Goal: Task Accomplishment & Management: Use online tool/utility

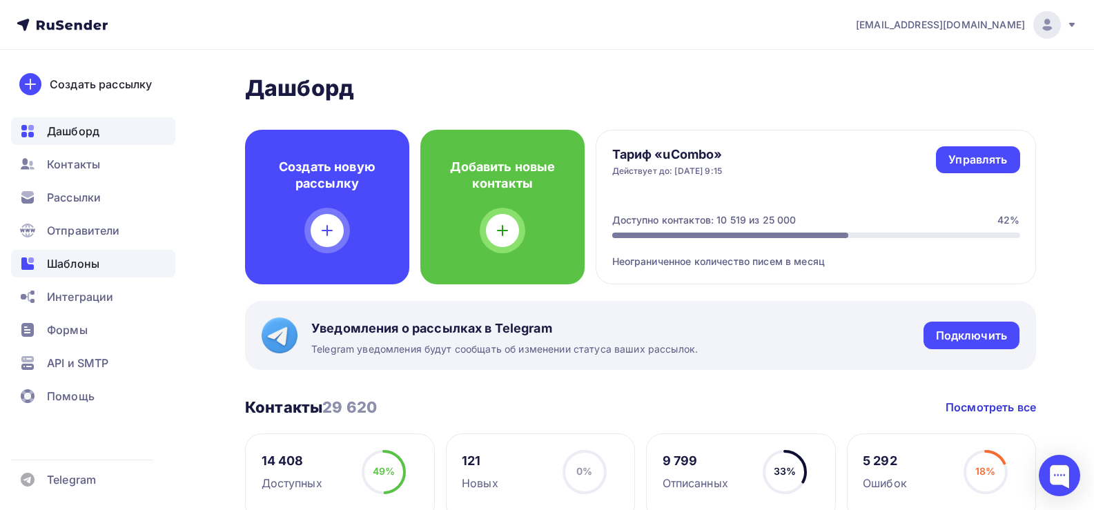
click at [73, 270] on span "Шаблоны" at bounding box center [73, 263] width 52 height 17
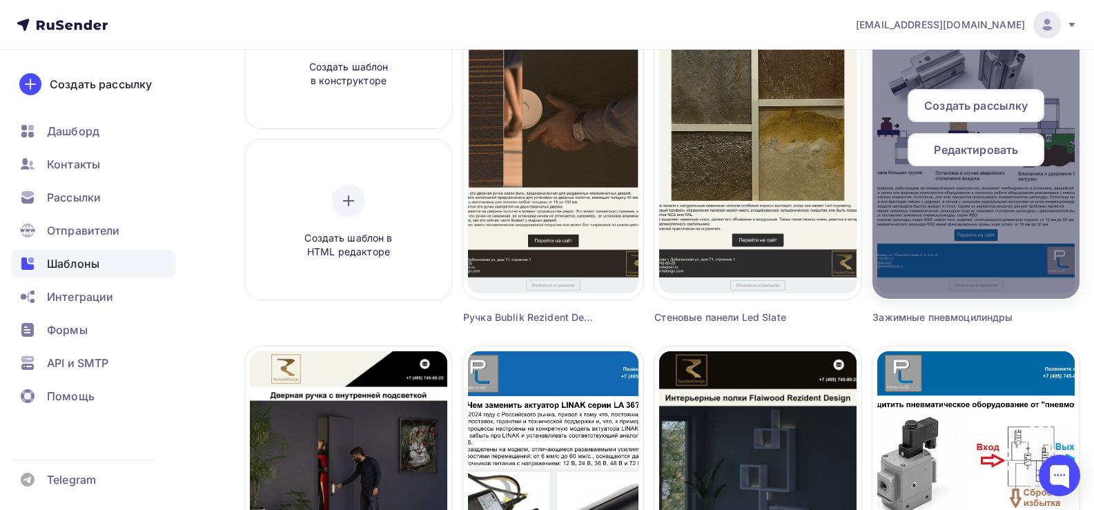
scroll to position [69, 0]
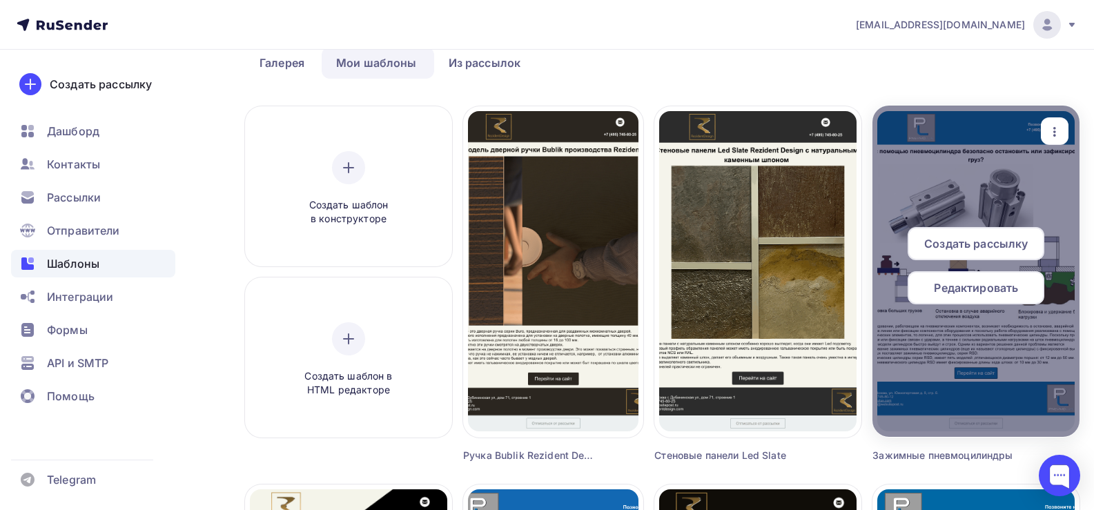
click at [1054, 128] on icon "button" at bounding box center [1054, 132] width 17 height 17
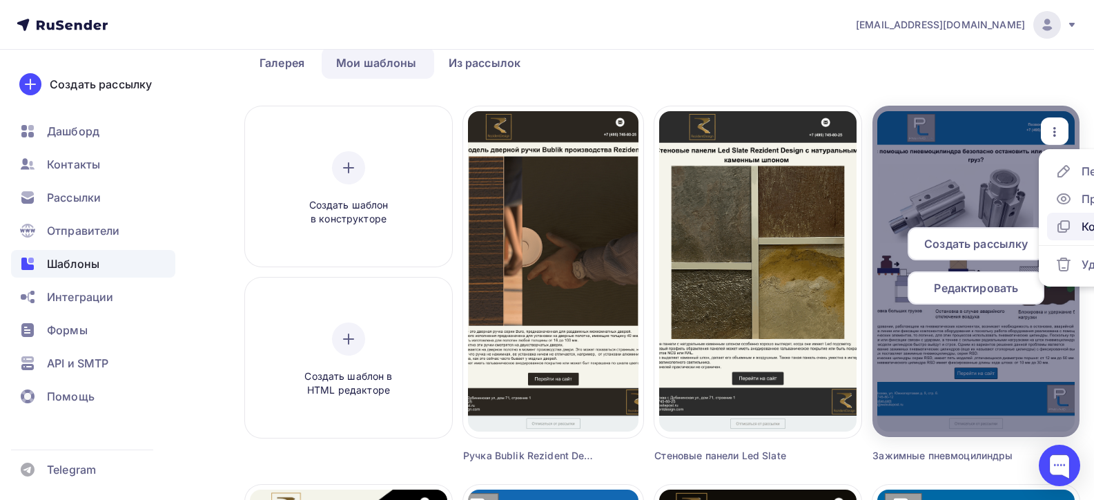
click at [1083, 224] on div "Копировать" at bounding box center [1114, 226] width 66 height 17
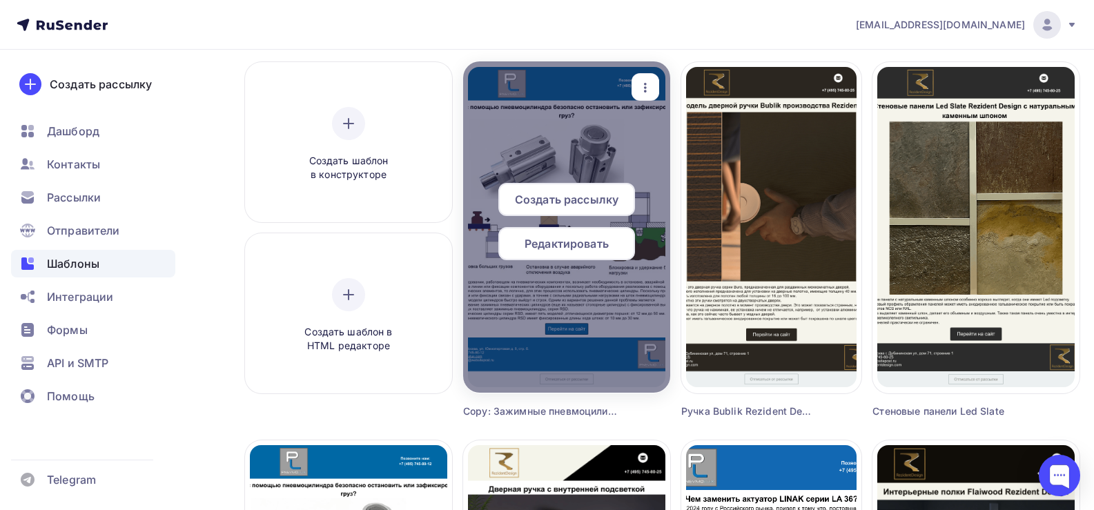
scroll to position [138, 0]
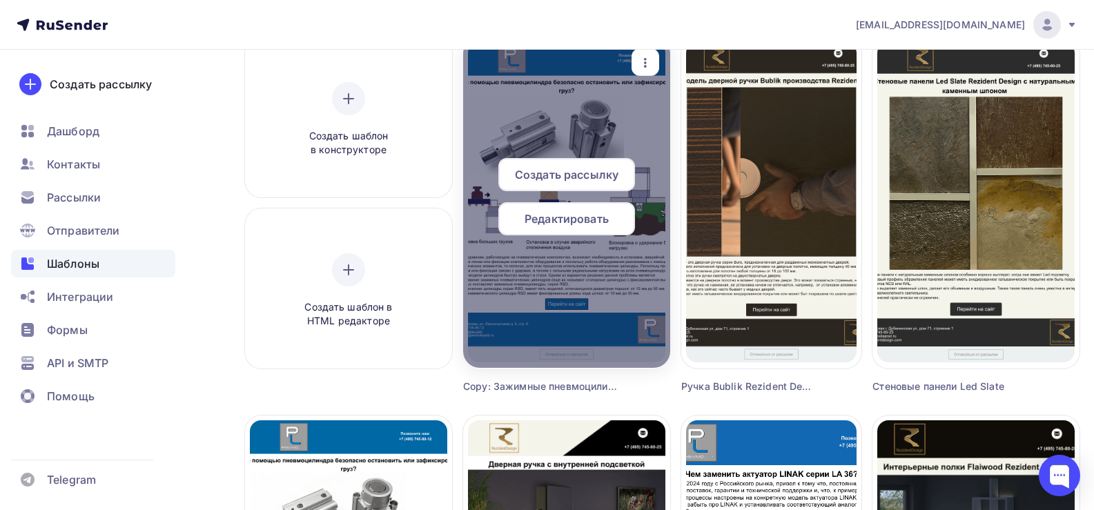
click at [564, 213] on span "Редактировать" at bounding box center [566, 218] width 84 height 17
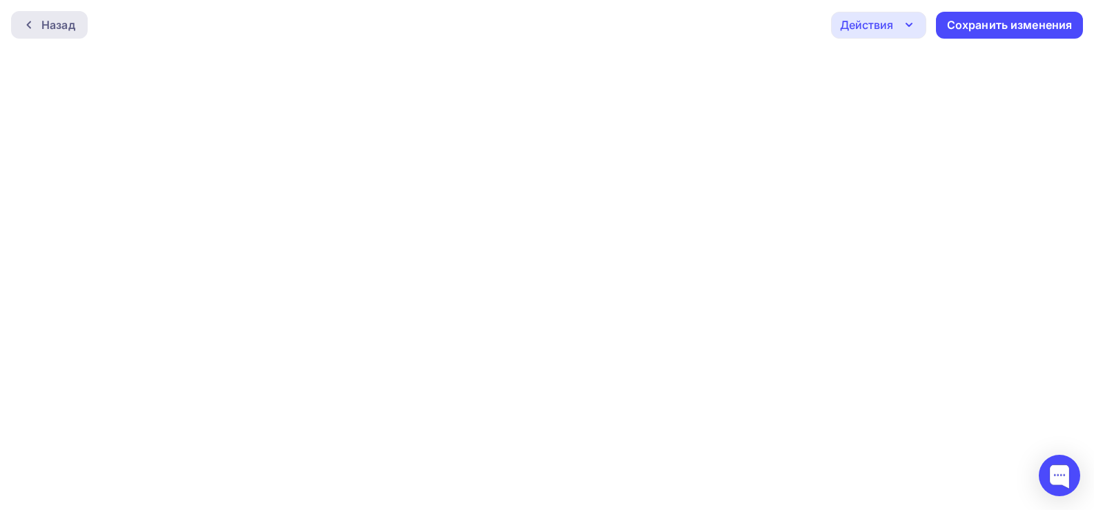
click at [47, 25] on div "Назад" at bounding box center [58, 25] width 34 height 17
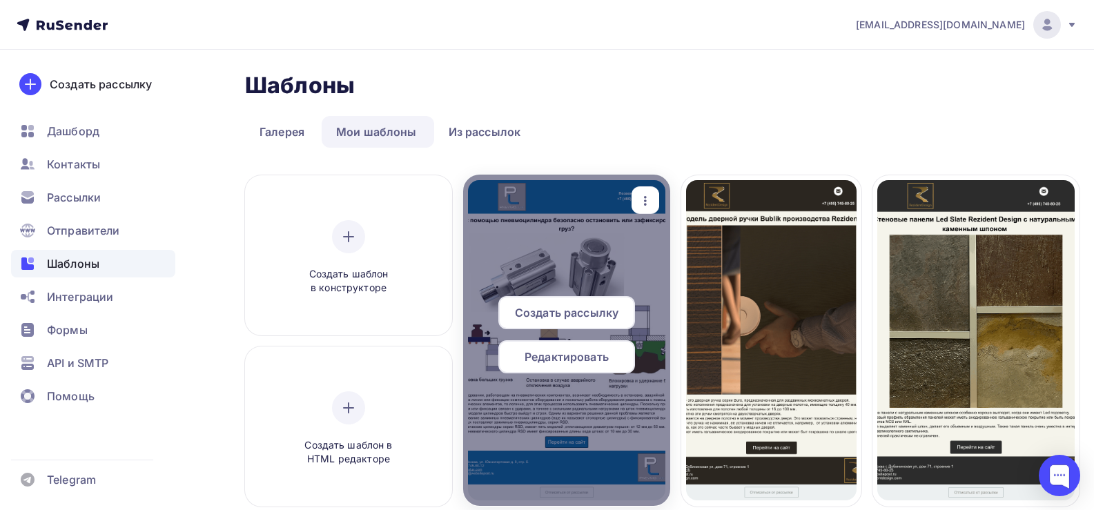
scroll to position [69, 0]
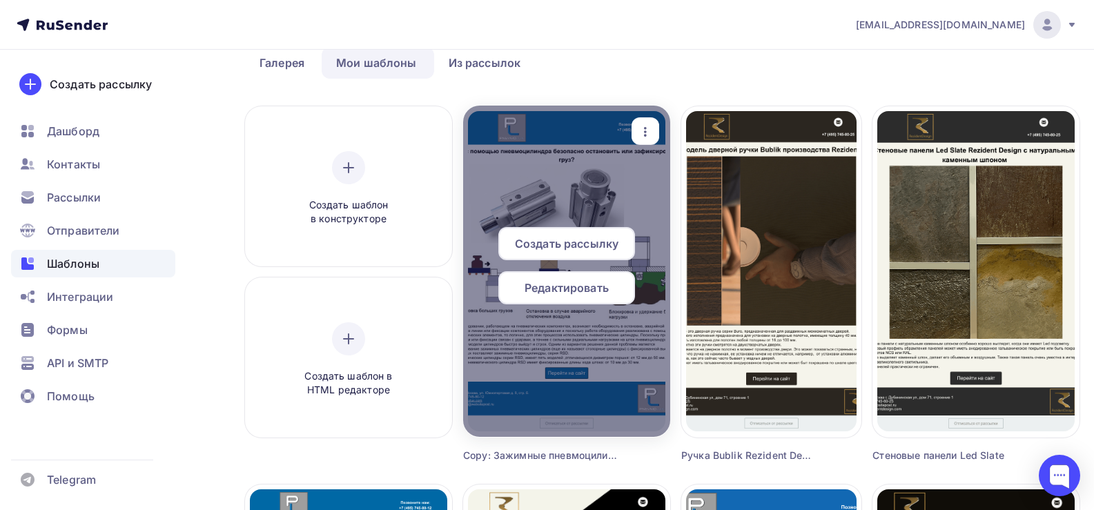
click at [644, 126] on icon "button" at bounding box center [645, 132] width 17 height 17
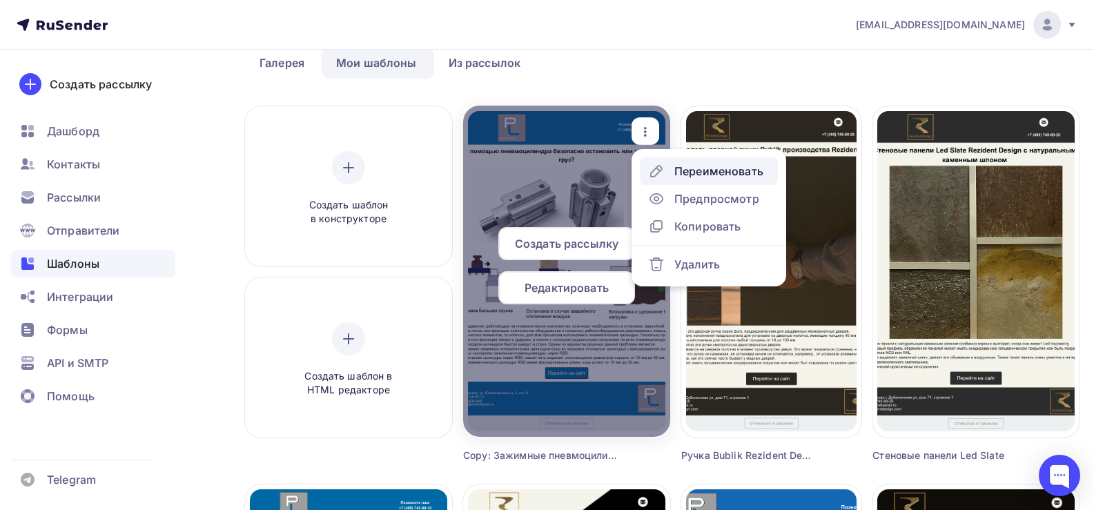
click at [705, 174] on div "Переименовать" at bounding box center [718, 171] width 89 height 17
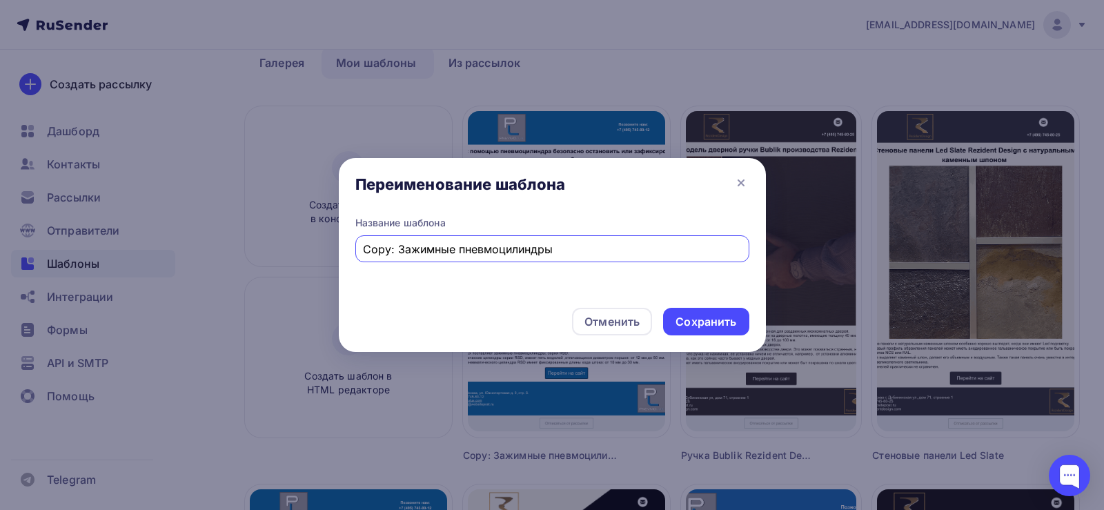
drag, startPoint x: 574, startPoint y: 245, endPoint x: 299, endPoint y: 272, distance: 276.6
click at [299, 272] on div "Переименование шаблона Название шаблона Copy: Зажимные пневмоцилиндры Отменить …" at bounding box center [552, 255] width 1104 height 510
type input "Азотные генераторы"
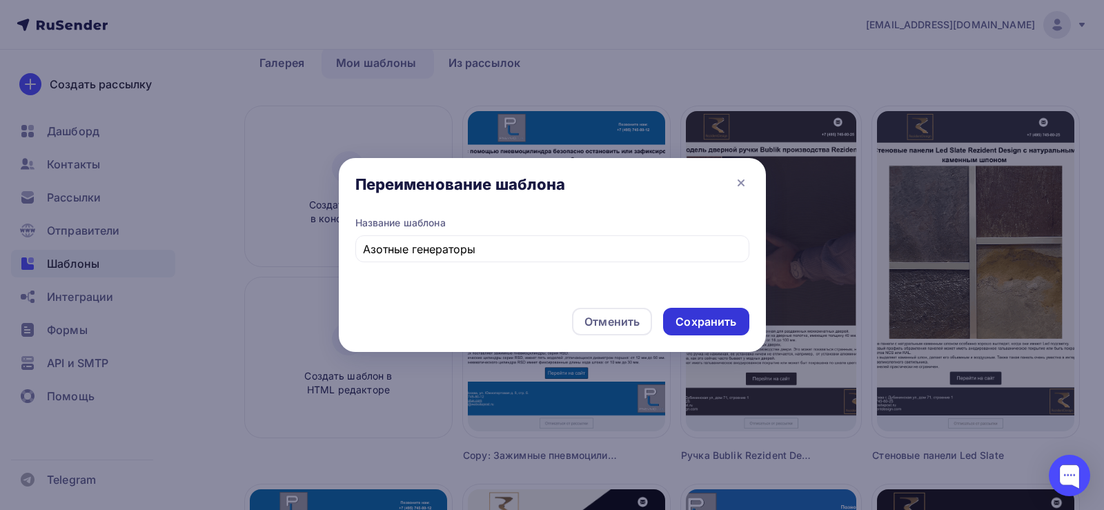
click at [705, 324] on div "Сохранить" at bounding box center [705, 322] width 61 height 16
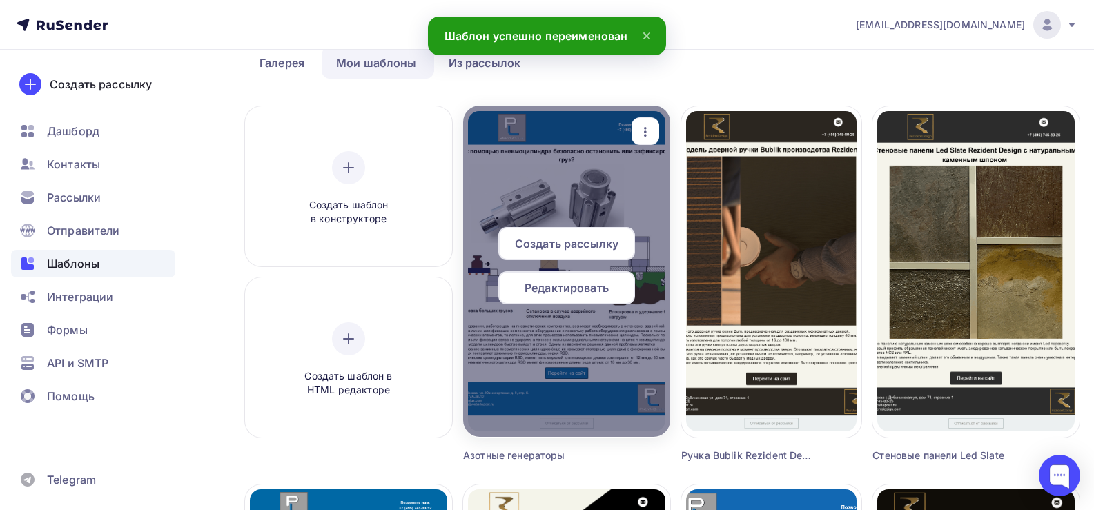
click at [580, 285] on span "Редактировать" at bounding box center [566, 287] width 84 height 17
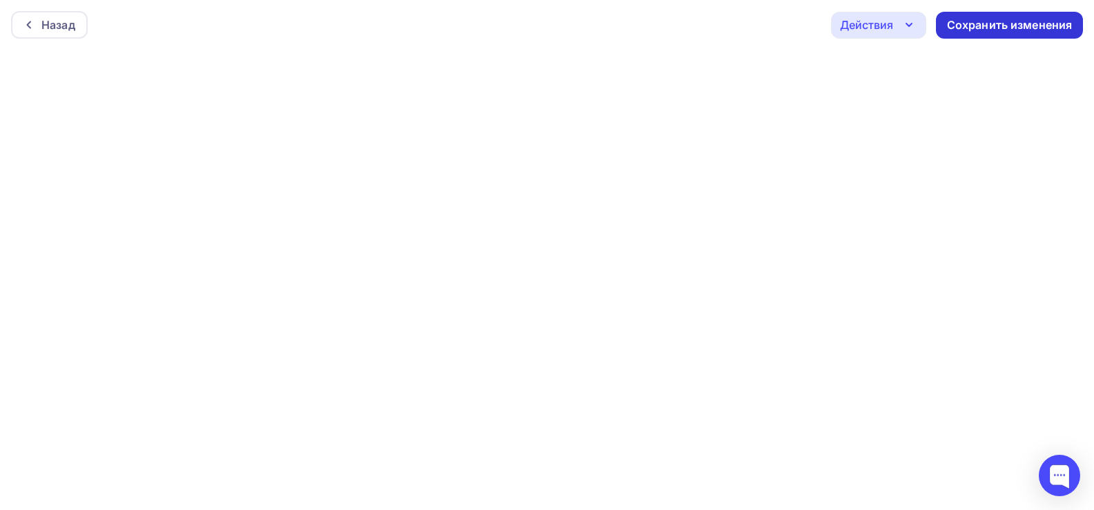
click at [964, 26] on div "Сохранить изменения" at bounding box center [1010, 25] width 126 height 16
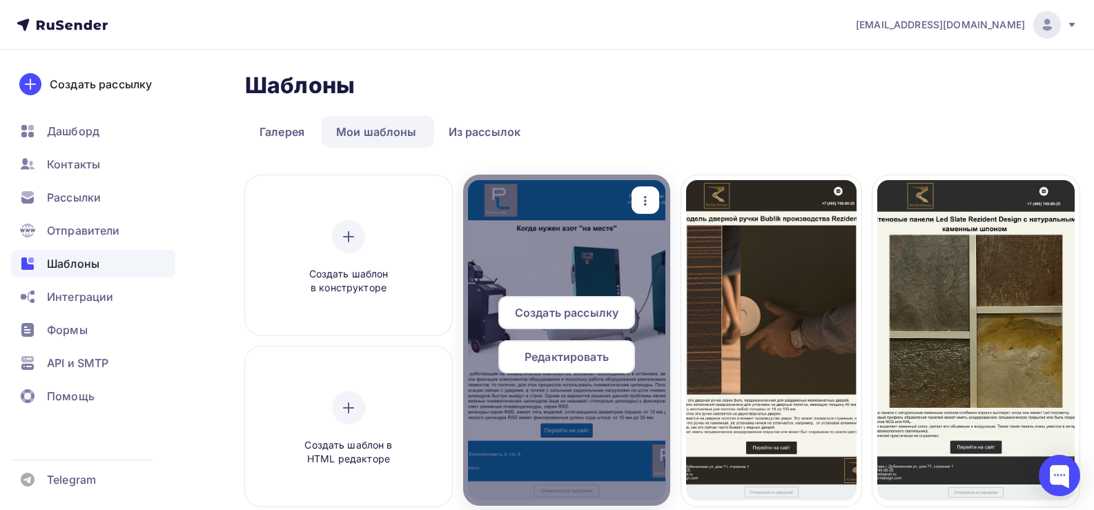
click at [566, 351] on span "Редактировать" at bounding box center [566, 356] width 84 height 17
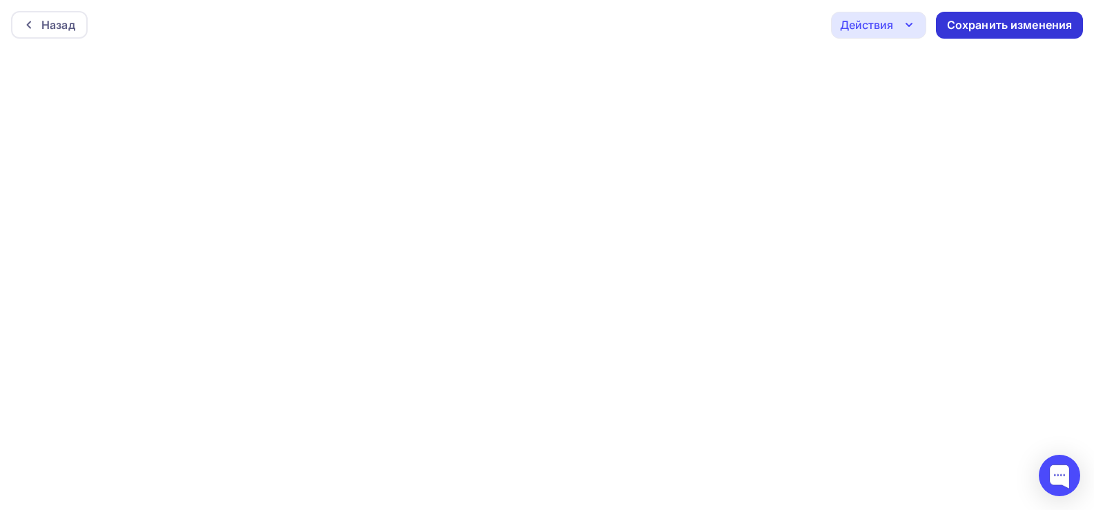
click at [1049, 31] on div "Сохранить изменения" at bounding box center [1010, 25] width 126 height 16
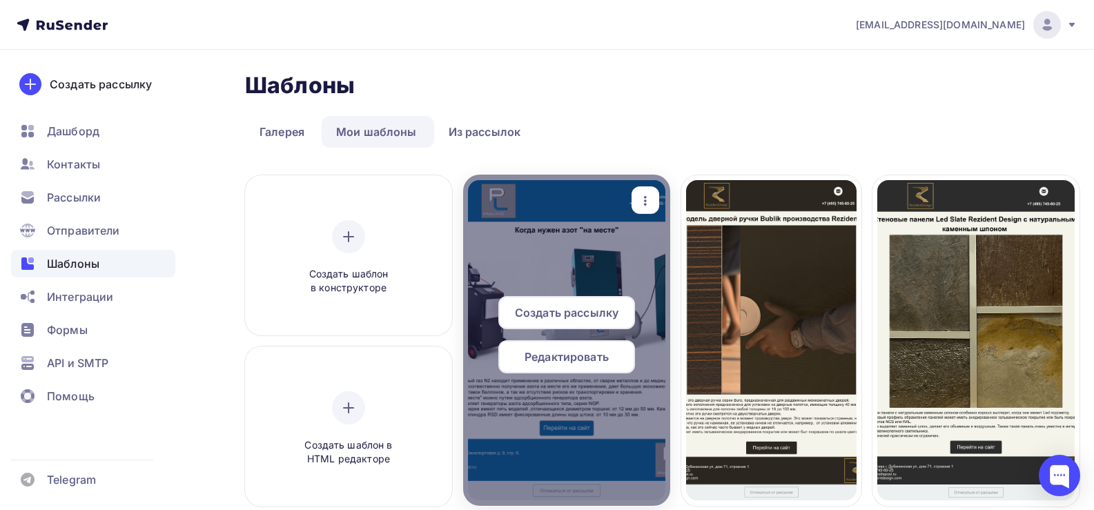
click at [577, 356] on span "Редактировать" at bounding box center [566, 356] width 84 height 17
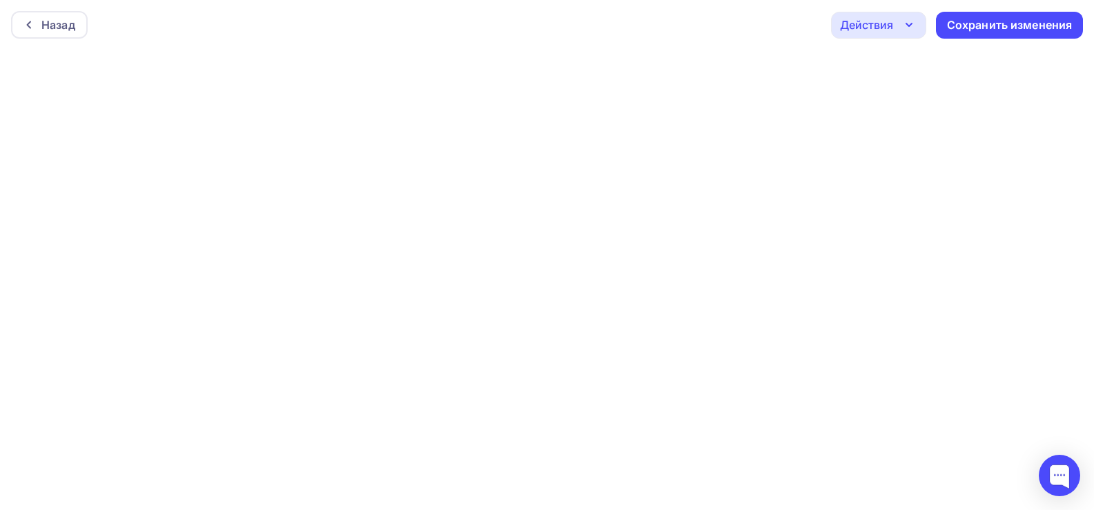
click at [897, 23] on div "Действия" at bounding box center [878, 25] width 95 height 27
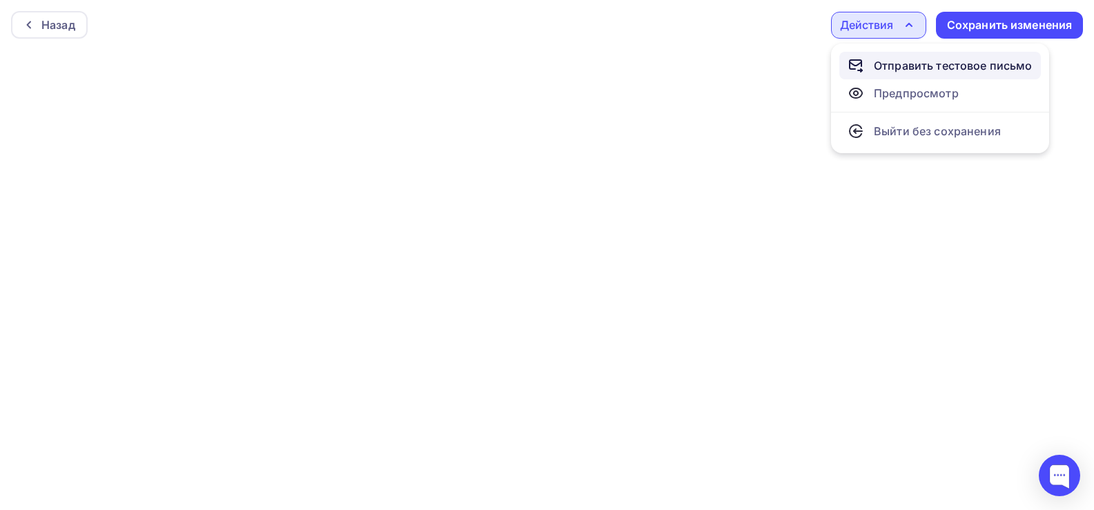
click at [901, 66] on div "Отправить тестовое письмо" at bounding box center [953, 65] width 159 height 17
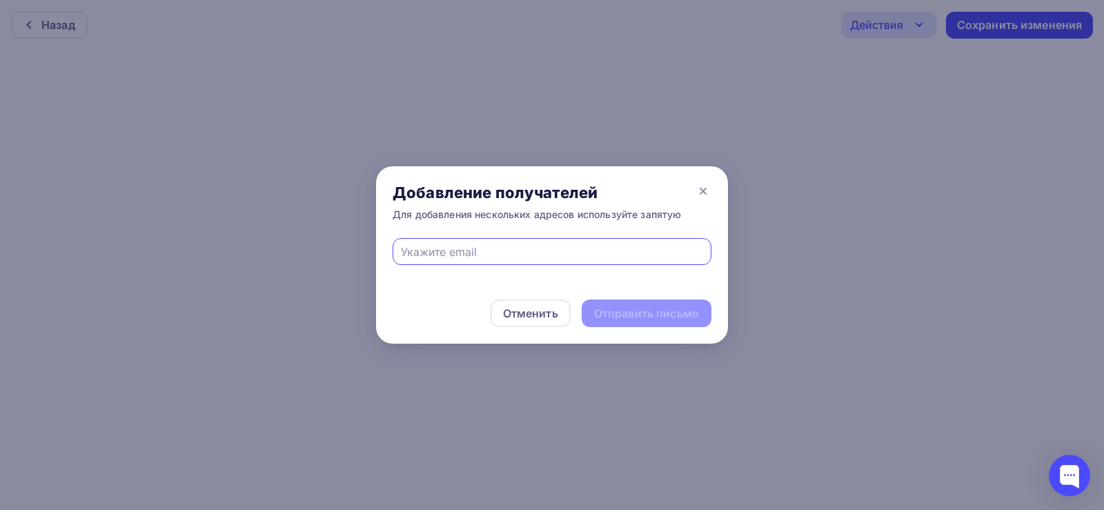
click at [503, 249] on input "text" at bounding box center [552, 252] width 303 height 17
type input "[EMAIL_ADDRESS][DOMAIN_NAME]"
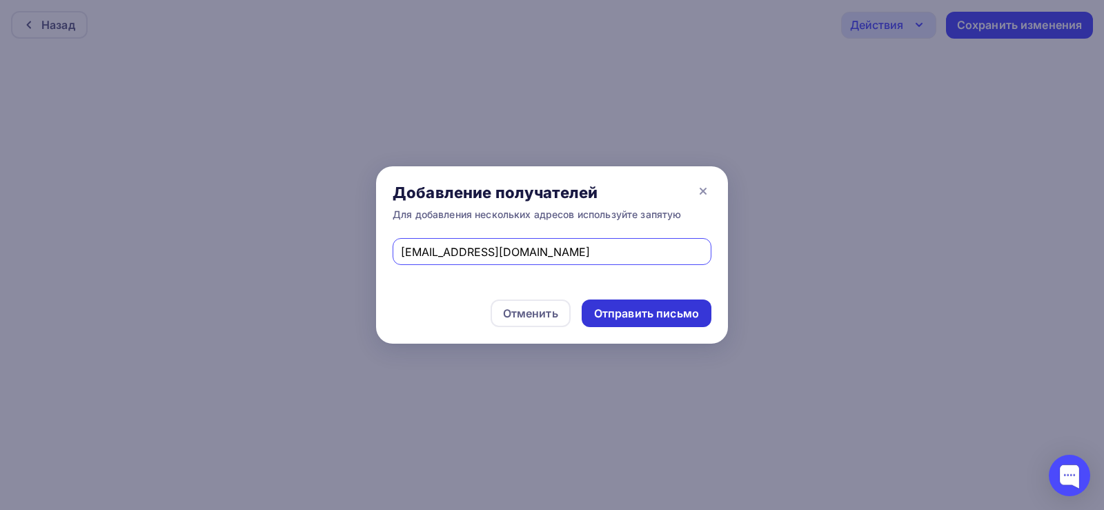
click at [637, 319] on div "Отправить письмо" at bounding box center [646, 314] width 105 height 16
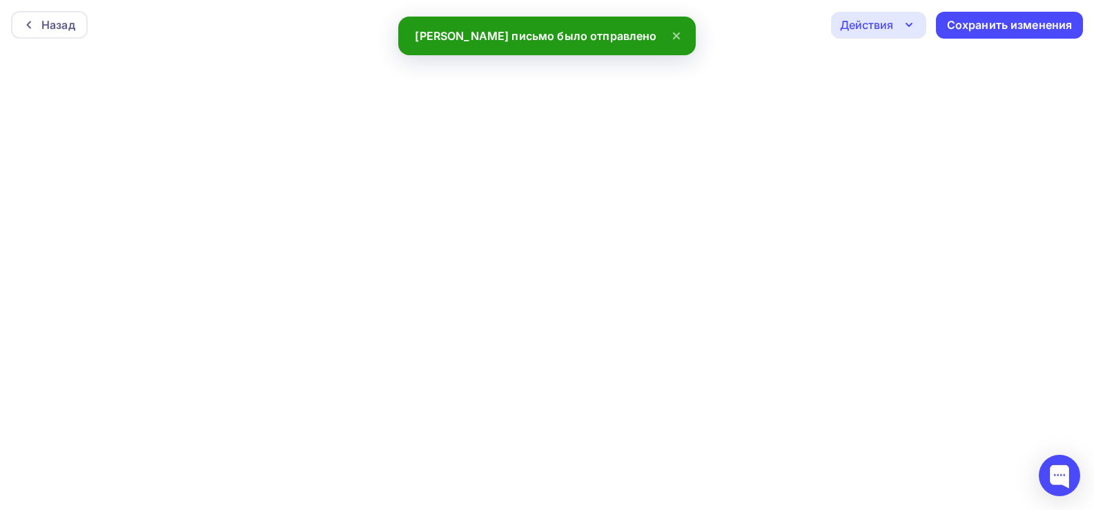
click at [913, 21] on icon "button" at bounding box center [908, 25] width 17 height 17
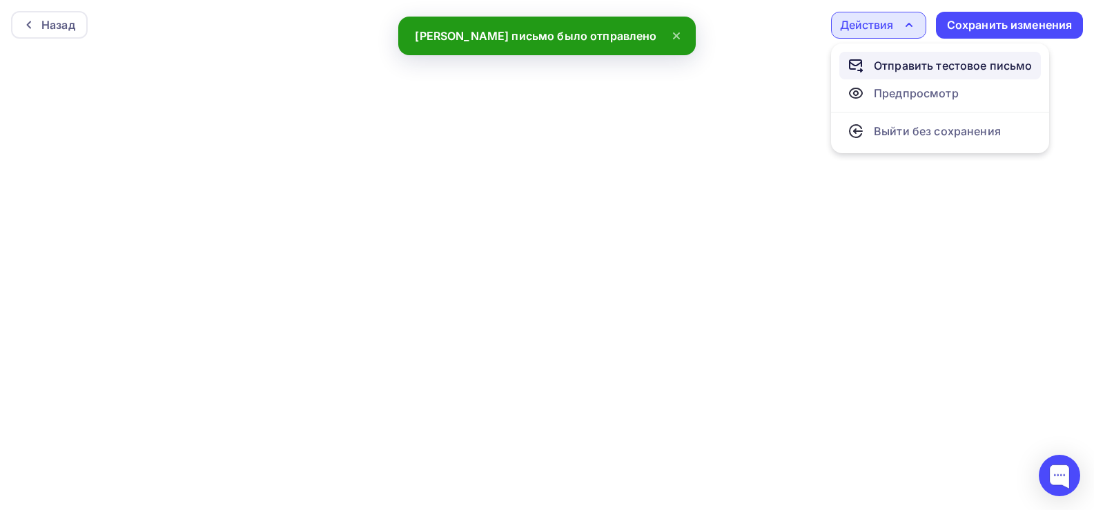
click at [905, 66] on div "Отправить тестовое письмо" at bounding box center [953, 65] width 159 height 17
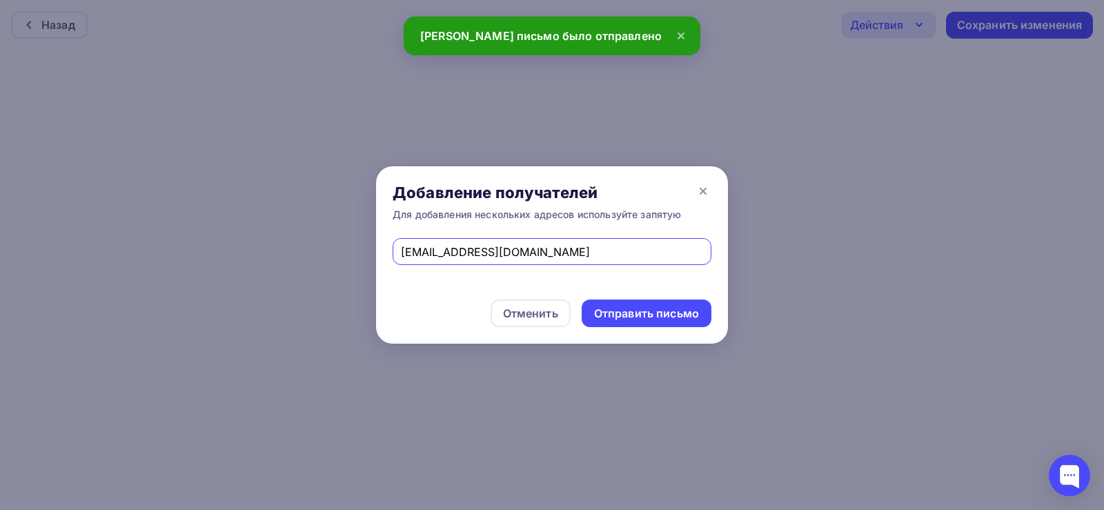
drag, startPoint x: 518, startPoint y: 258, endPoint x: 377, endPoint y: 256, distance: 140.8
click at [377, 256] on div "[EMAIL_ADDRESS][DOMAIN_NAME]" at bounding box center [552, 260] width 352 height 45
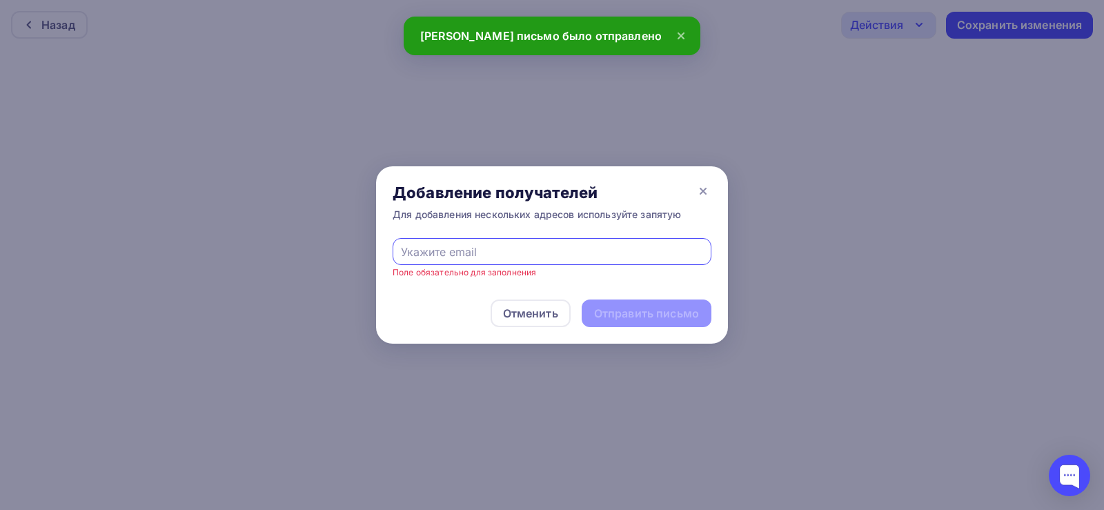
click at [449, 246] on input "text" at bounding box center [552, 252] width 303 height 17
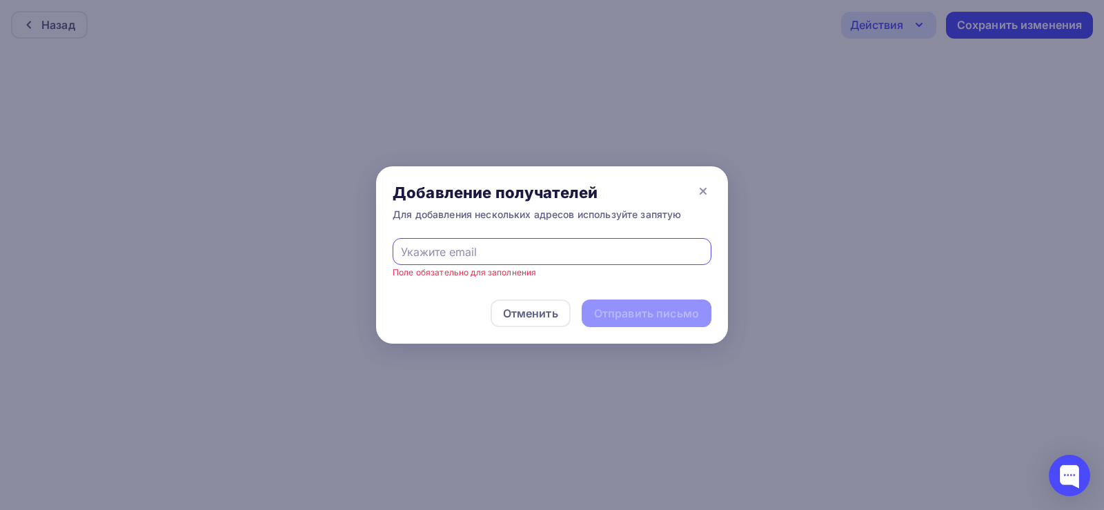
type input "[EMAIL_ADDRESS][DOMAIN_NAME]"
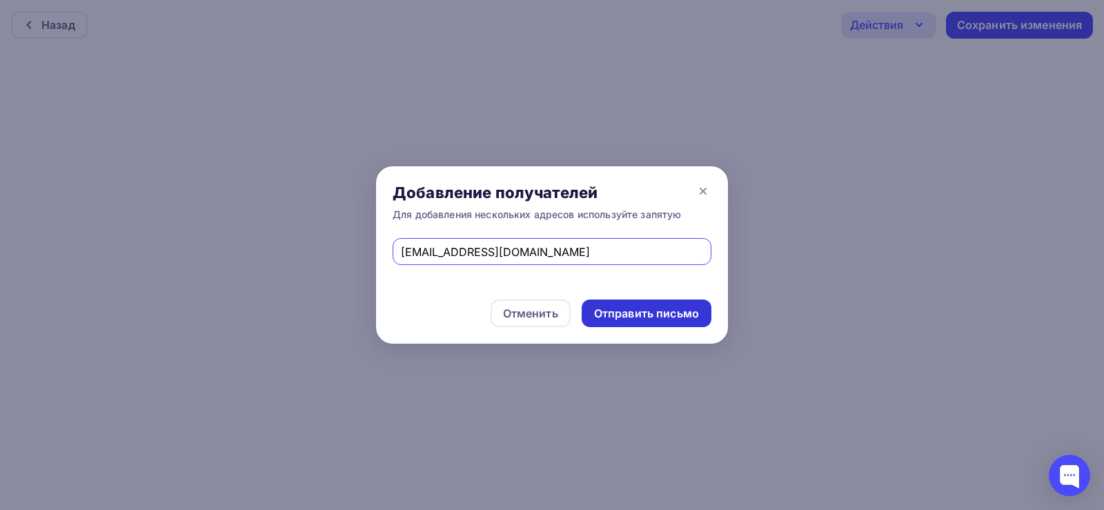
click at [622, 312] on div "Отправить письмо" at bounding box center [646, 314] width 105 height 16
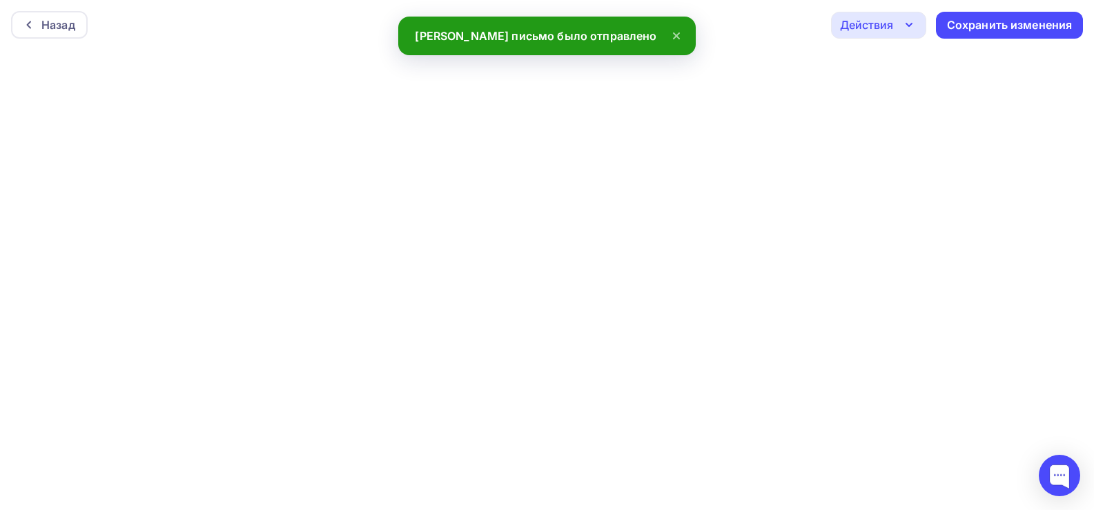
click at [902, 25] on icon "button" at bounding box center [908, 25] width 17 height 17
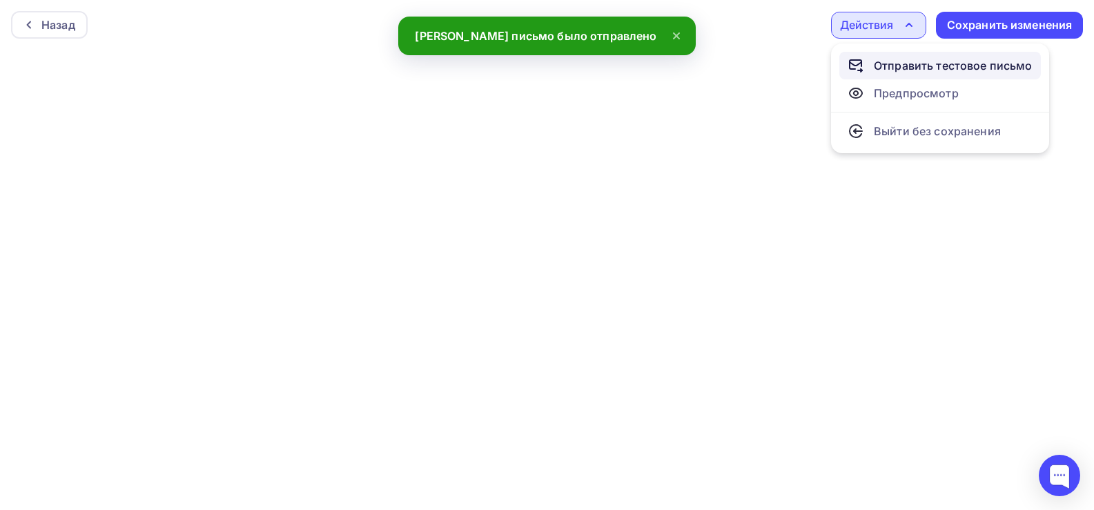
click at [900, 66] on div "Отправить тестовое письмо" at bounding box center [953, 65] width 159 height 17
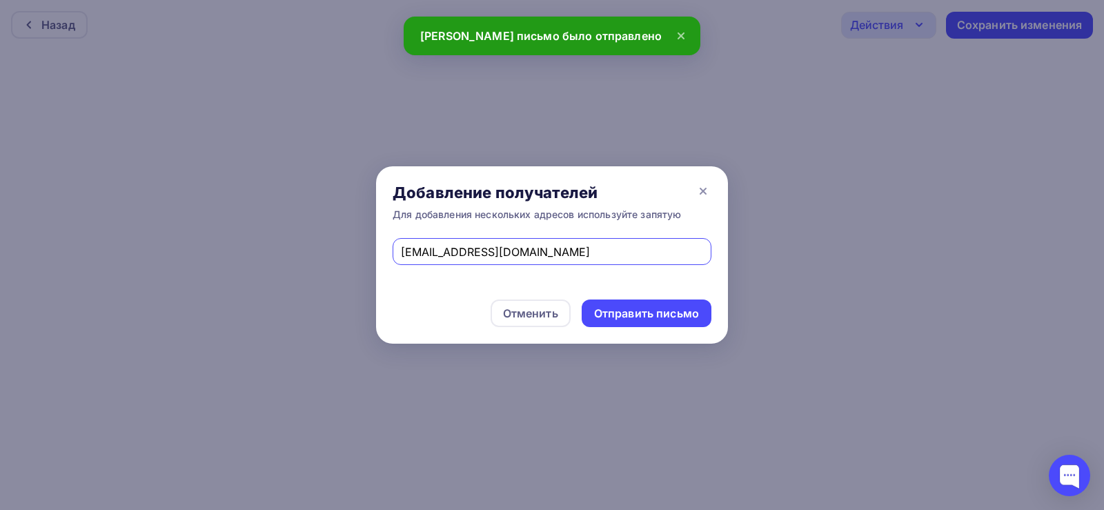
drag, startPoint x: 584, startPoint y: 254, endPoint x: 325, endPoint y: 263, distance: 259.6
click at [325, 263] on div "Добавление получателей Для добавления нескольких адресов используйте запятую [E…" at bounding box center [552, 255] width 1104 height 510
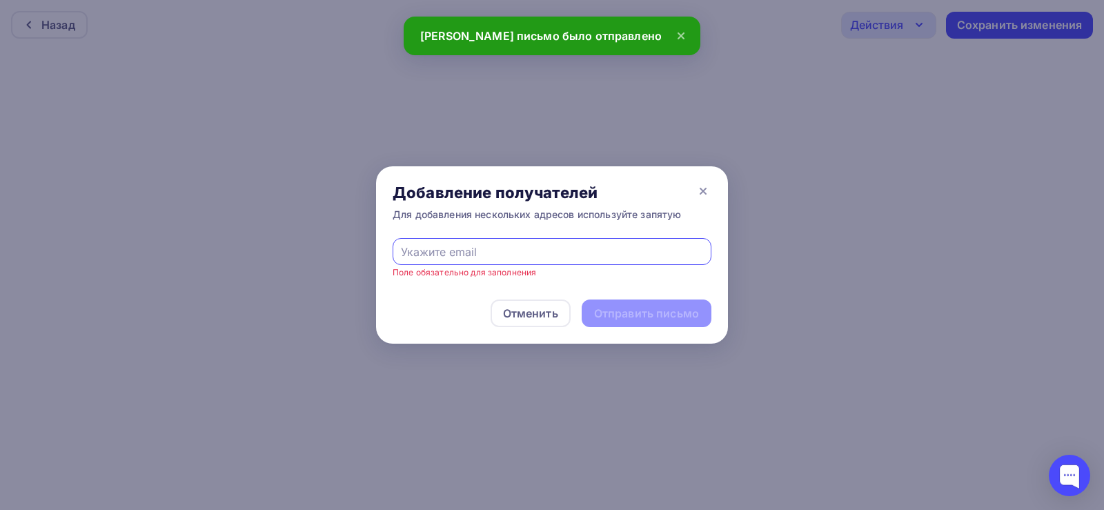
click at [489, 250] on input "text" at bounding box center [552, 252] width 303 height 17
type input "[EMAIL_ADDRESS][DOMAIN_NAME]"
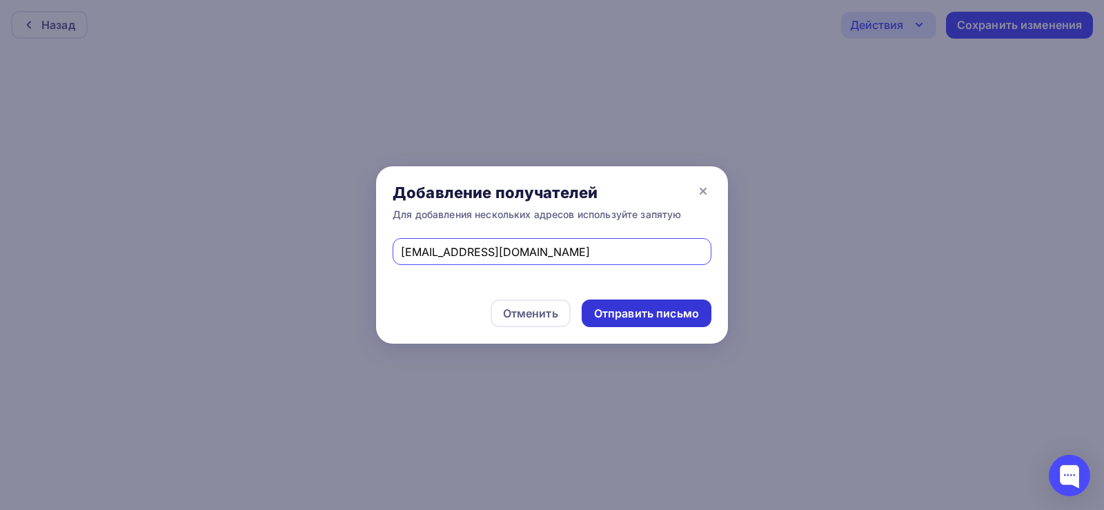
click at [620, 320] on div "Отправить письмо" at bounding box center [646, 314] width 105 height 16
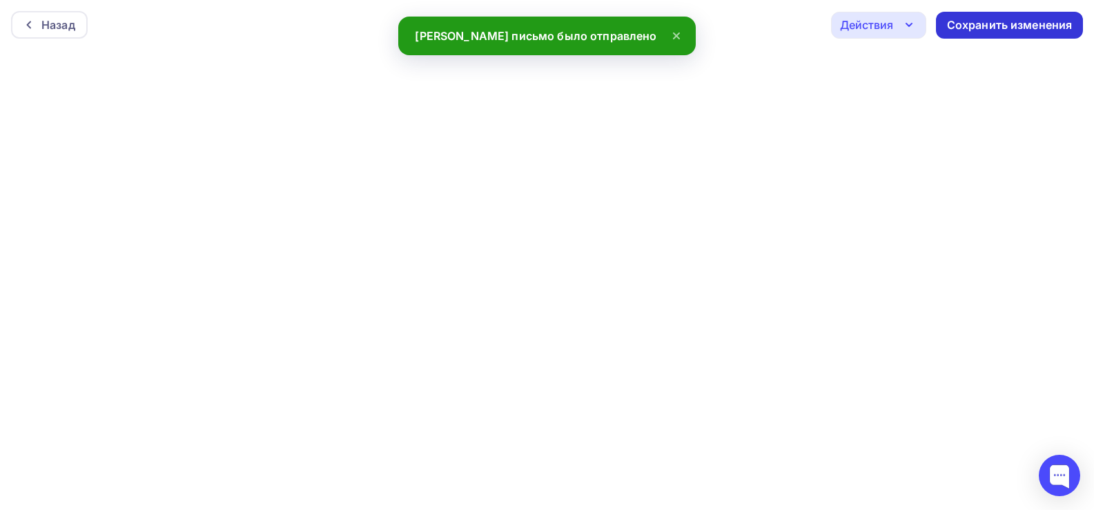
click at [994, 23] on div "Сохранить изменения" at bounding box center [1010, 25] width 126 height 16
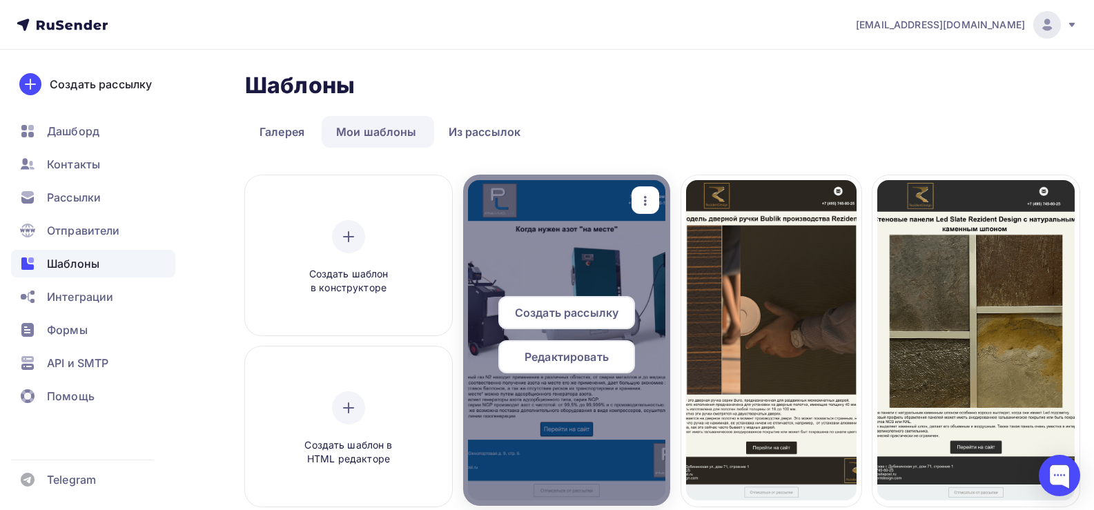
click at [588, 349] on span "Редактировать" at bounding box center [566, 356] width 84 height 17
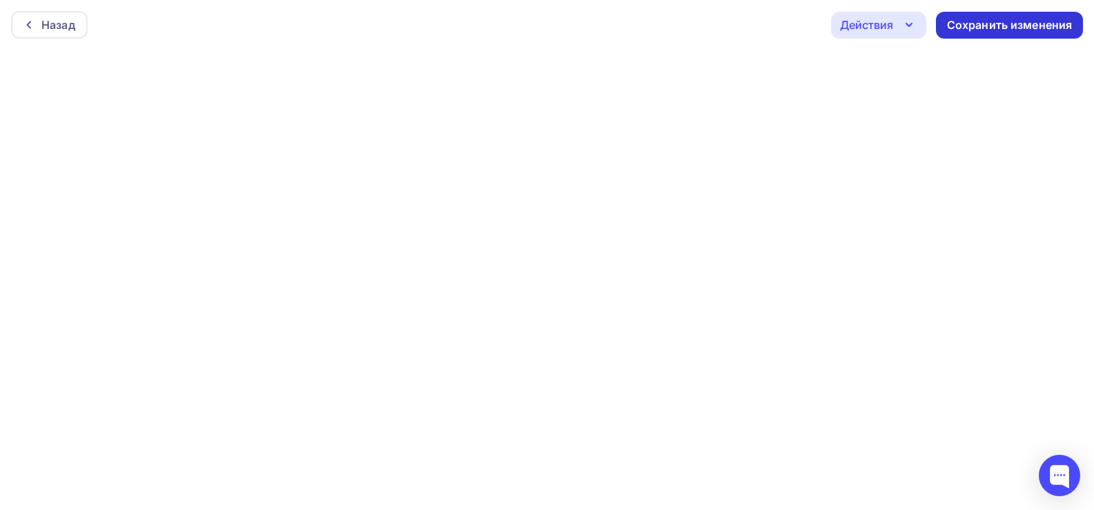
click at [965, 20] on div "Сохранить изменения" at bounding box center [1010, 25] width 126 height 16
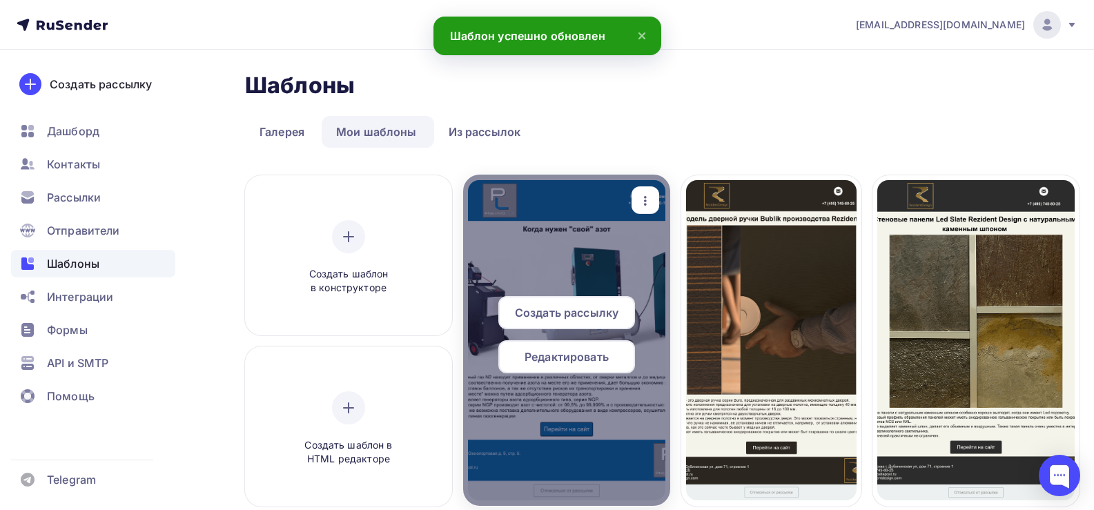
click at [573, 355] on span "Редактировать" at bounding box center [566, 356] width 84 height 17
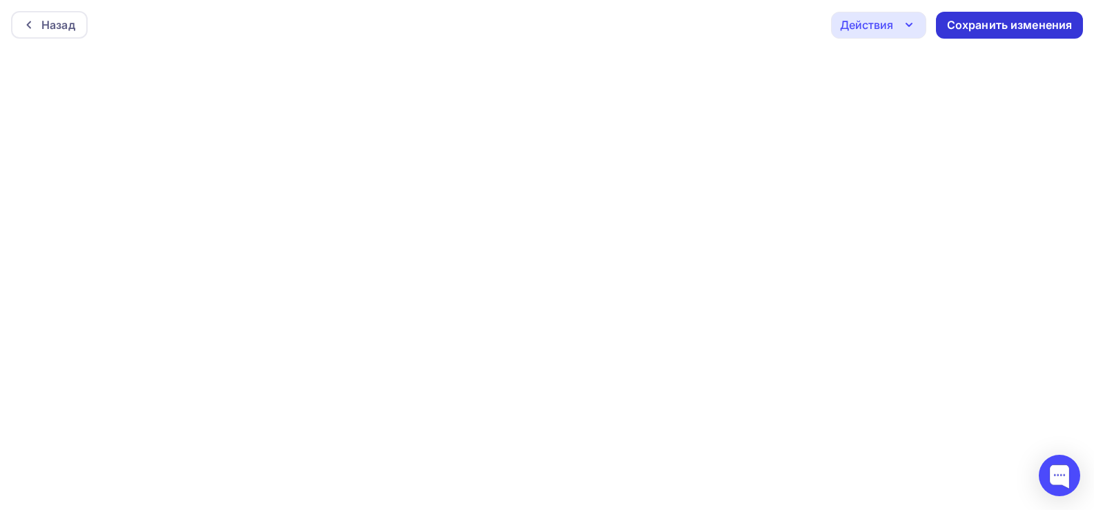
click at [959, 27] on div "Сохранить изменения" at bounding box center [1010, 25] width 126 height 16
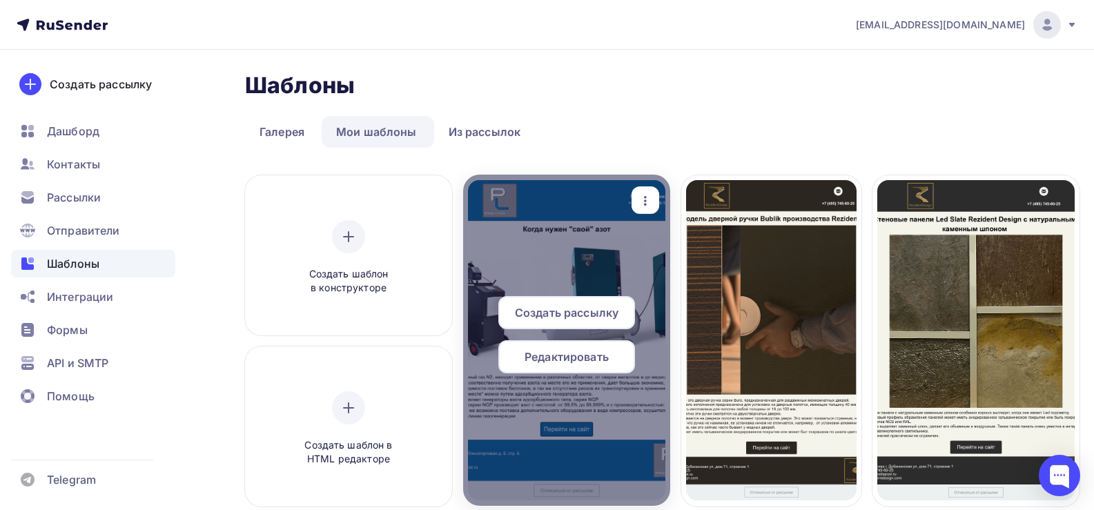
click at [555, 361] on span "Редактировать" at bounding box center [566, 356] width 84 height 17
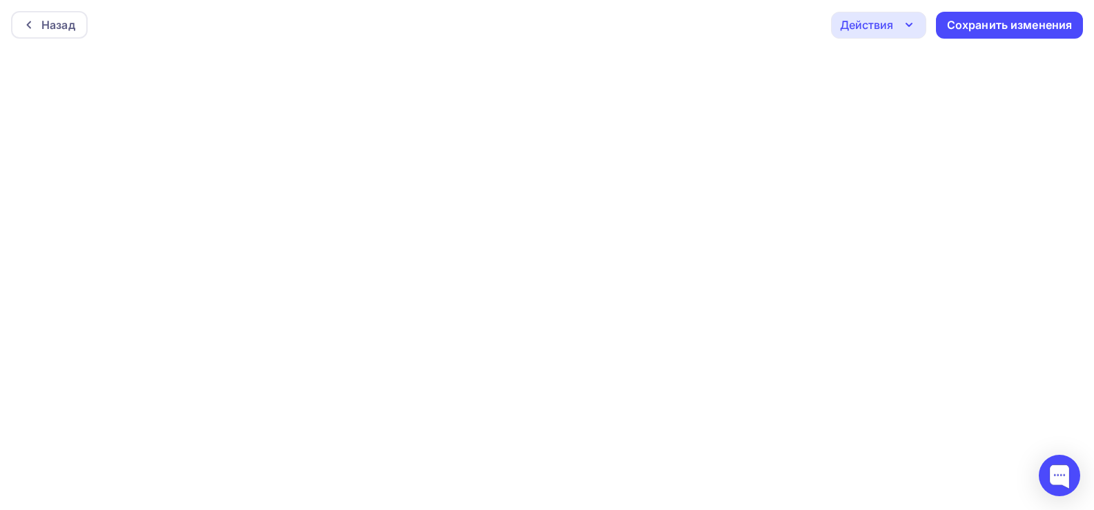
click at [906, 22] on icon "button" at bounding box center [908, 25] width 17 height 17
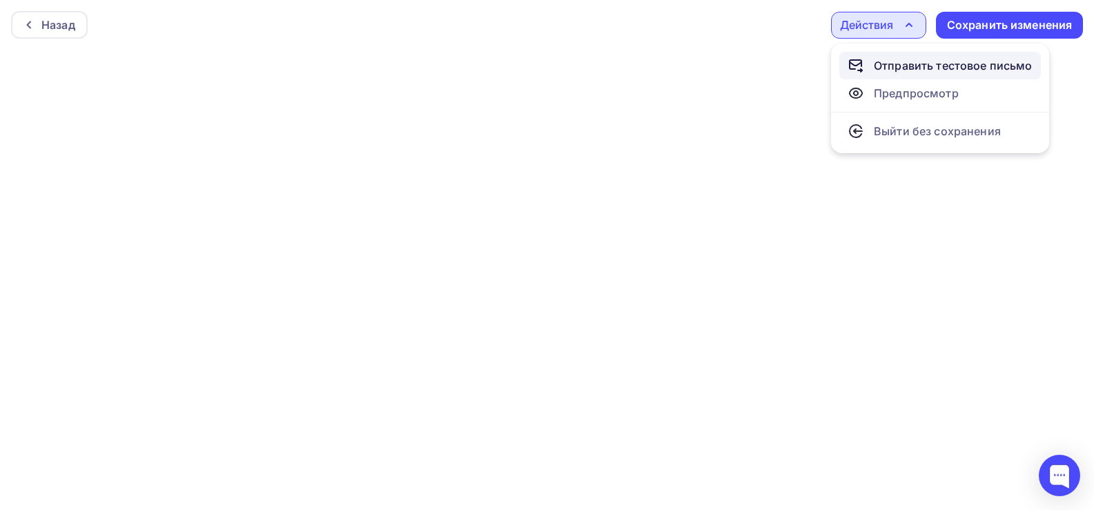
click at [900, 56] on link "Отправить тестовое письмо" at bounding box center [939, 66] width 201 height 28
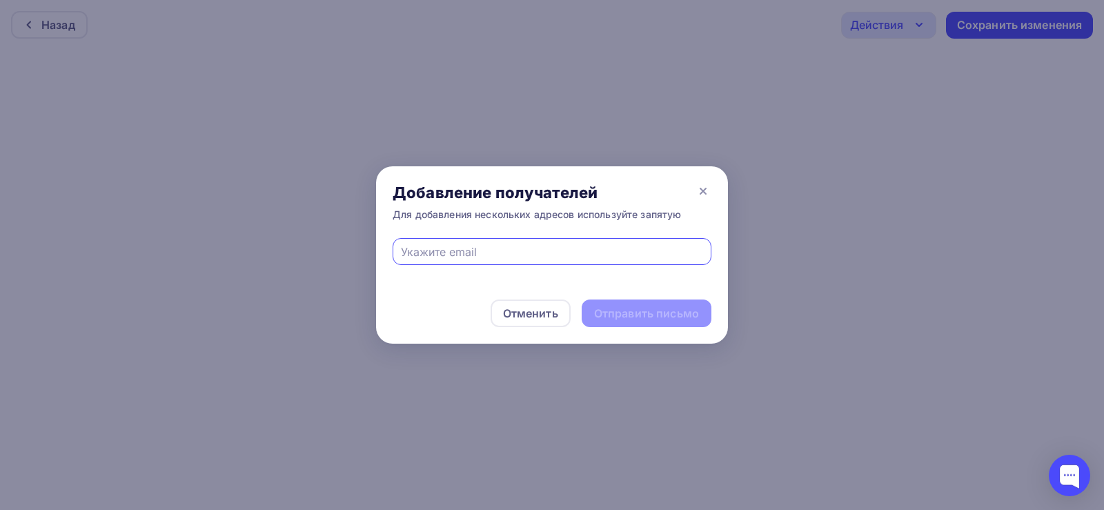
click at [515, 255] on input "text" at bounding box center [552, 252] width 303 height 17
type input "[EMAIL_ADDRESS][DOMAIN_NAME]"
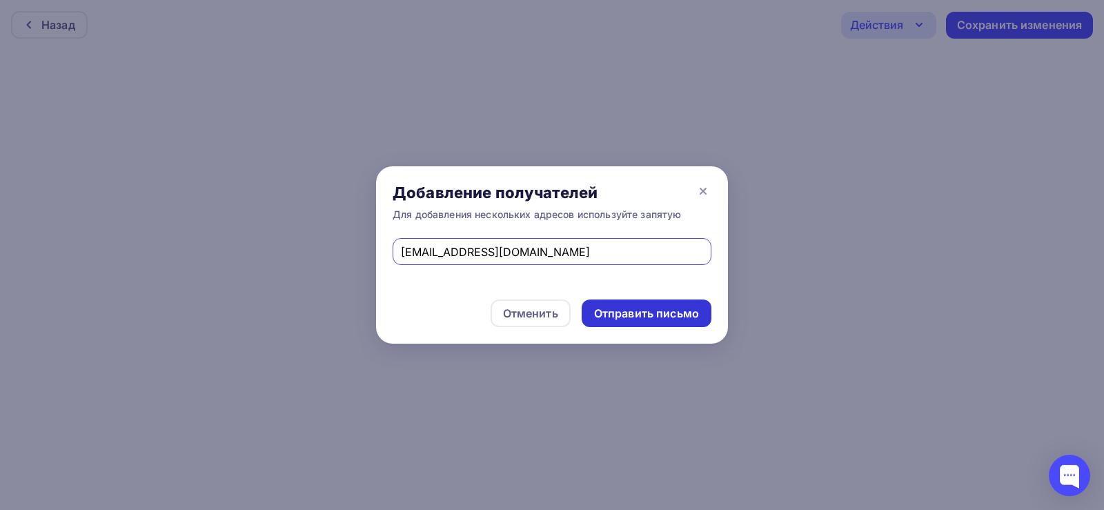
click at [605, 319] on div "Отправить письмо" at bounding box center [646, 314] width 105 height 16
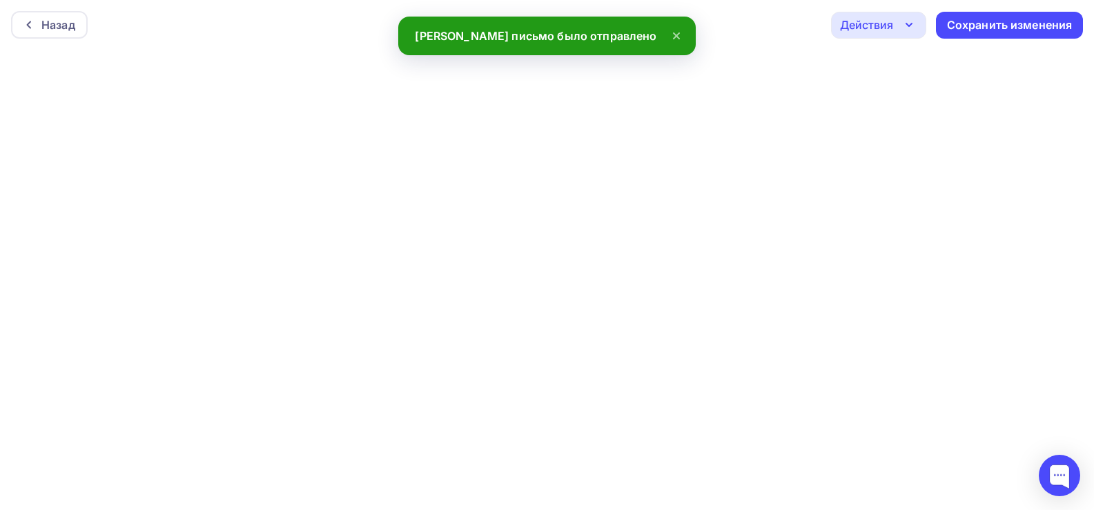
click at [900, 34] on div "Действия" at bounding box center [878, 25] width 95 height 27
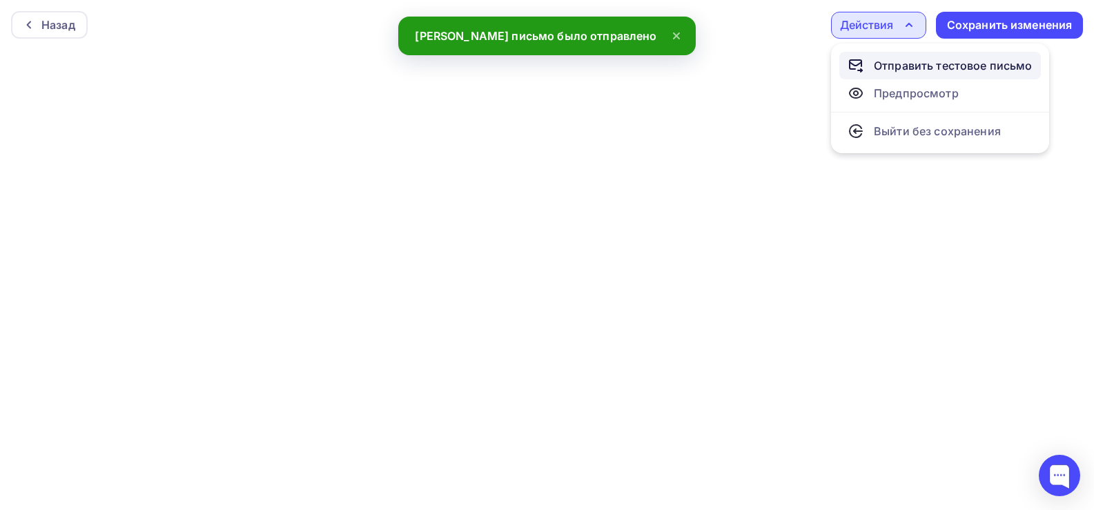
click at [900, 63] on div "Отправить тестовое письмо" at bounding box center [953, 65] width 159 height 17
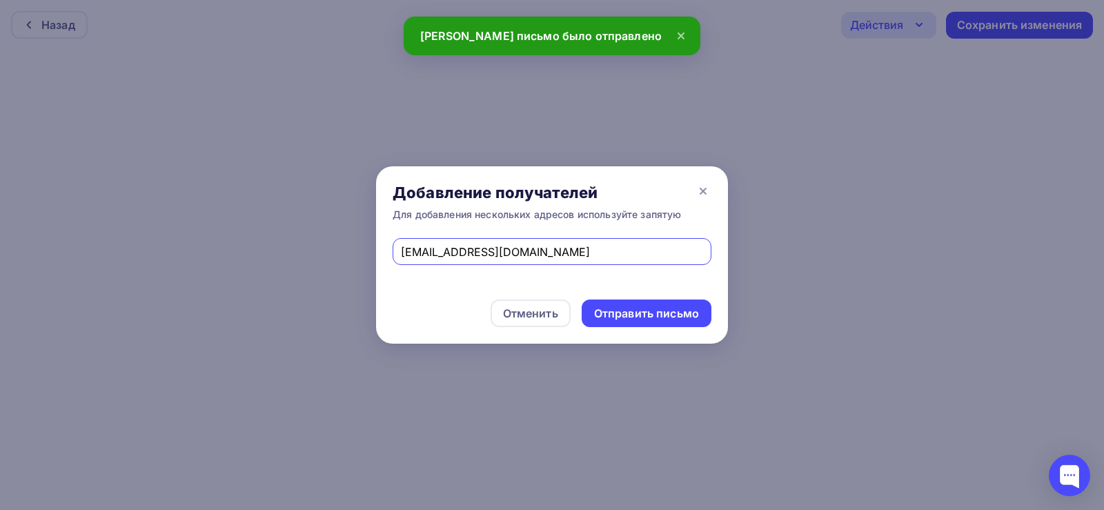
drag, startPoint x: 595, startPoint y: 247, endPoint x: 347, endPoint y: 252, distance: 247.8
click at [347, 252] on div "Добавление получателей Для добавления нескольких адресов используйте запятую [E…" at bounding box center [552, 255] width 1104 height 510
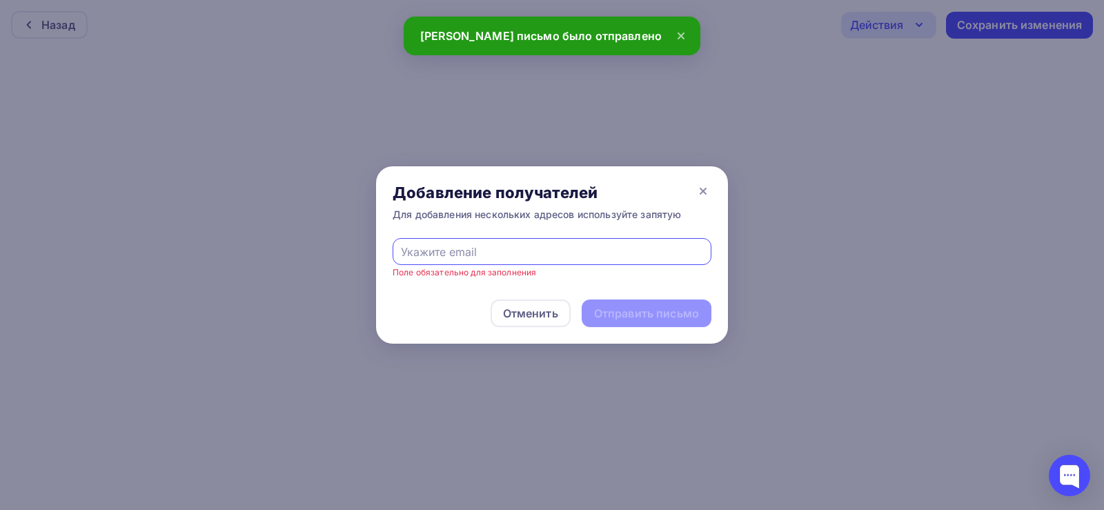
click at [432, 250] on input "text" at bounding box center [552, 252] width 303 height 17
type input "[EMAIL_ADDRESS][DOMAIN_NAME]"
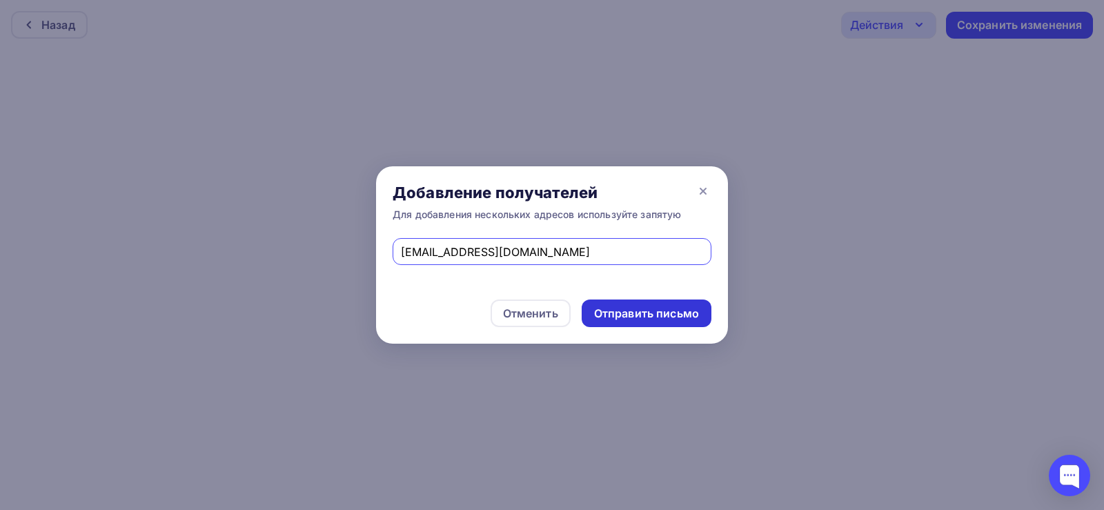
click at [609, 317] on div "Отправить письмо" at bounding box center [646, 314] width 105 height 16
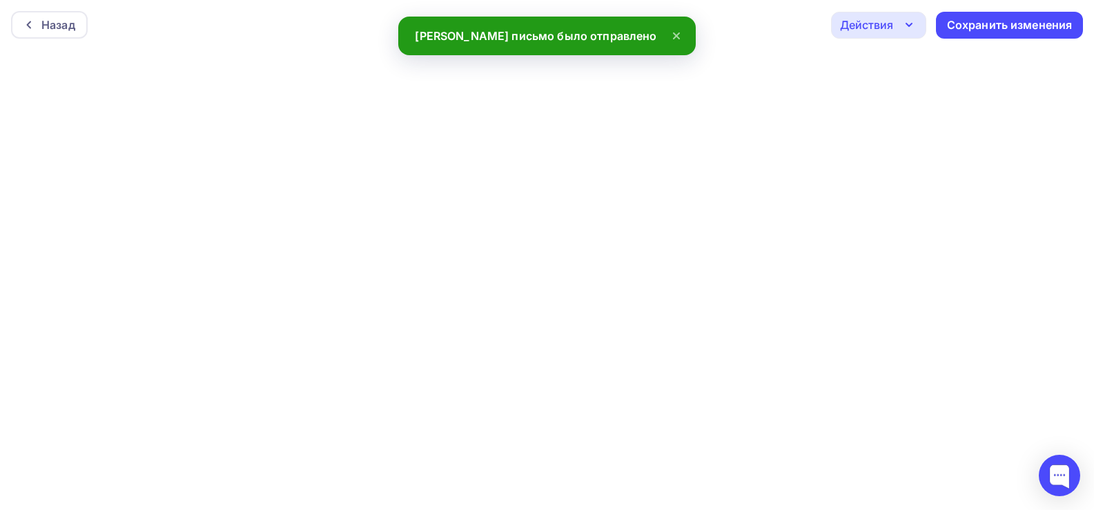
click at [896, 26] on div "Действия" at bounding box center [878, 25] width 95 height 27
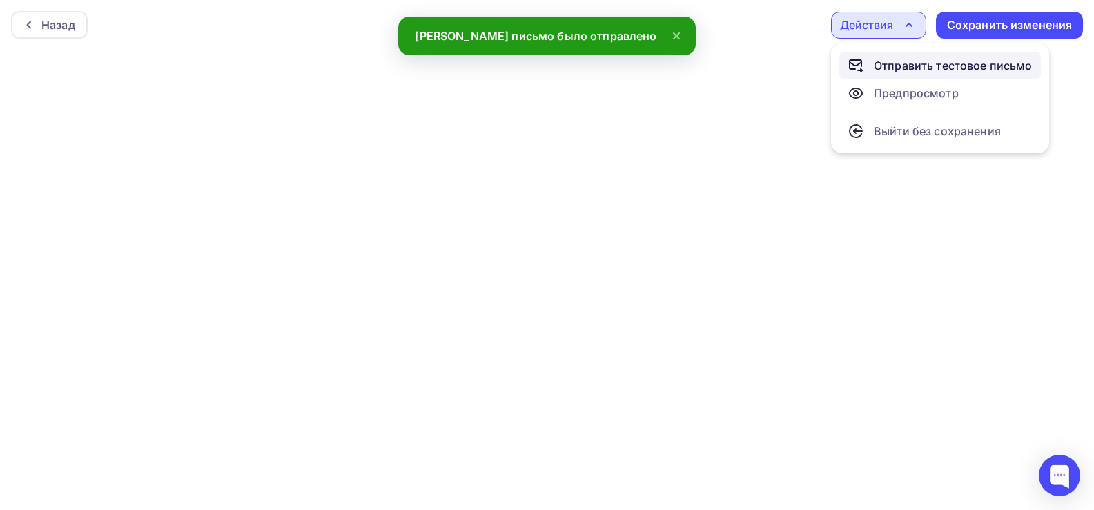
click at [899, 61] on div "Отправить тестовое письмо" at bounding box center [953, 65] width 159 height 17
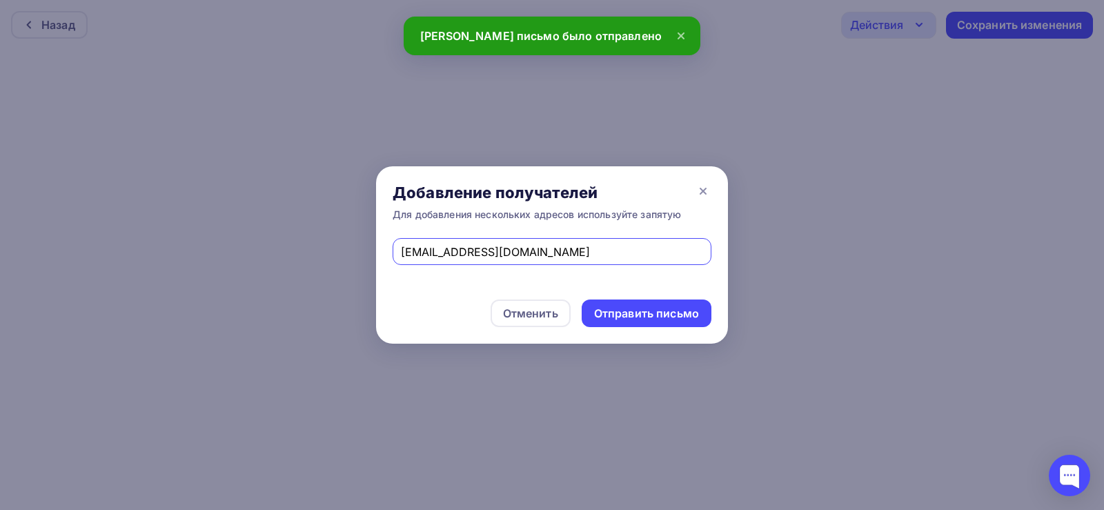
drag, startPoint x: 584, startPoint y: 255, endPoint x: 354, endPoint y: 252, distance: 230.5
click at [354, 252] on div "Добавление получателей Для добавления нескольких адресов используйте запятую [E…" at bounding box center [552, 255] width 1104 height 510
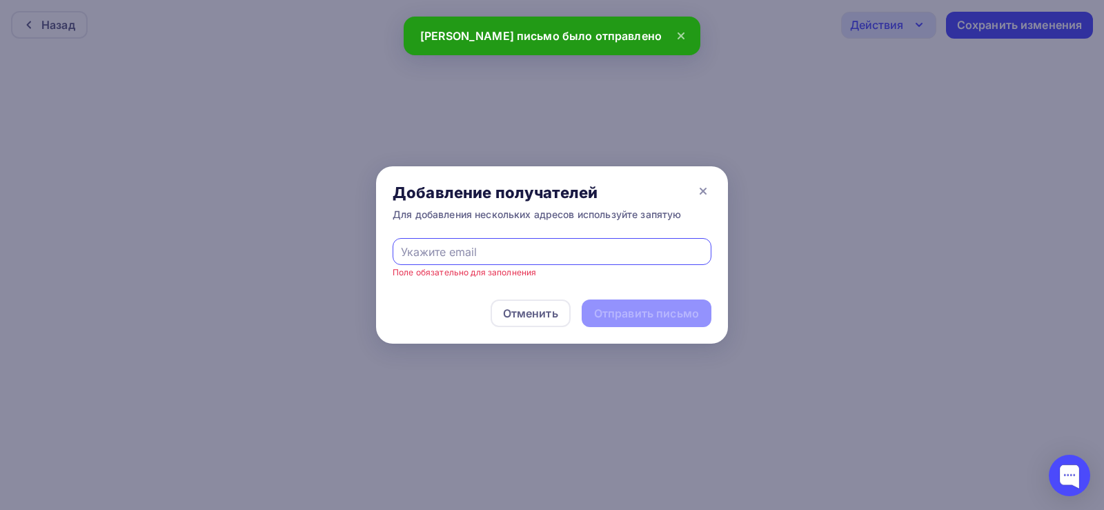
click at [422, 249] on input "text" at bounding box center [552, 252] width 303 height 17
type input "[EMAIL_ADDRESS][DOMAIN_NAME]"
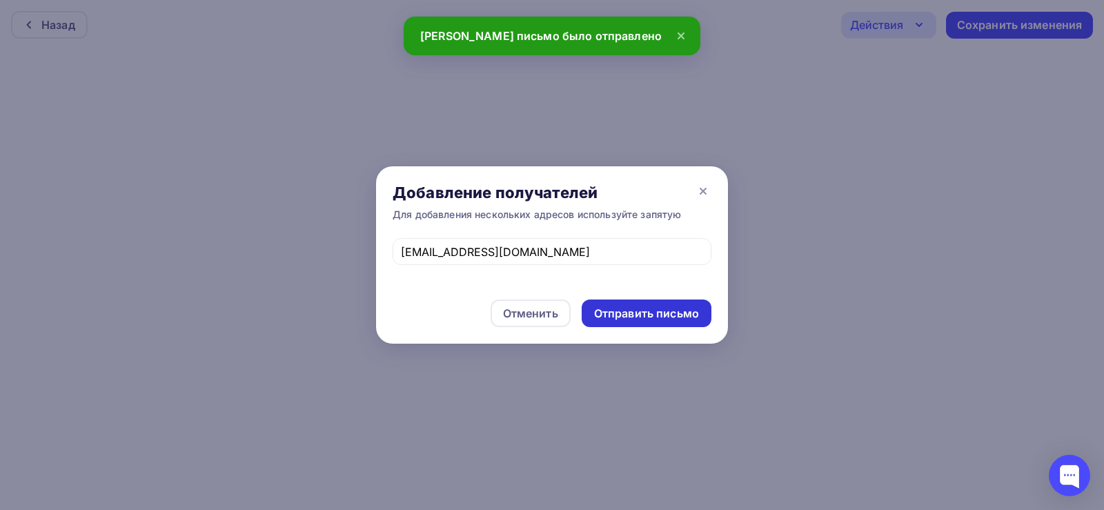
click at [610, 320] on div "Отправить письмо" at bounding box center [646, 314] width 105 height 16
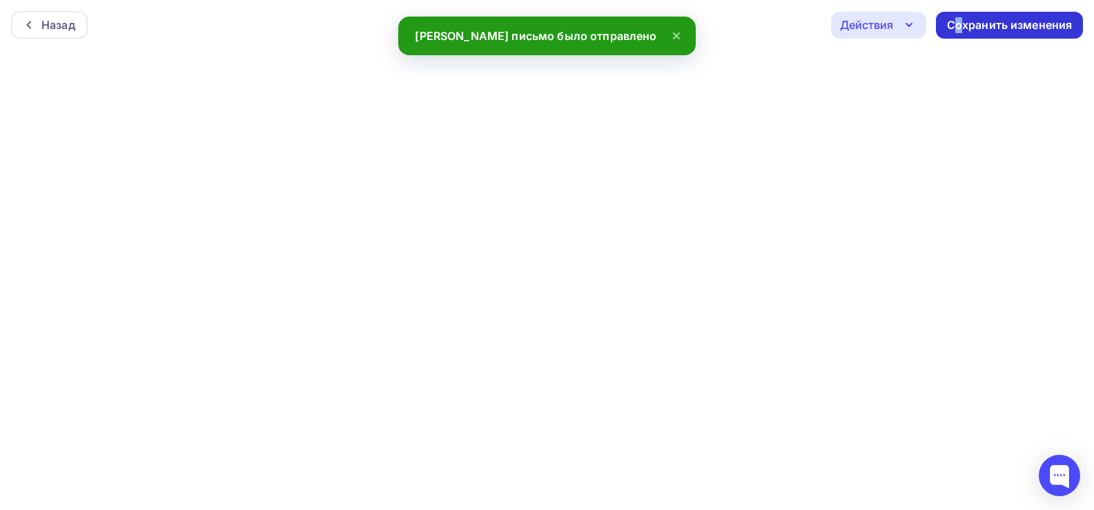
click at [958, 30] on div "Сохранить изменения" at bounding box center [1010, 25] width 126 height 16
